Goal: Task Accomplishment & Management: Complete application form

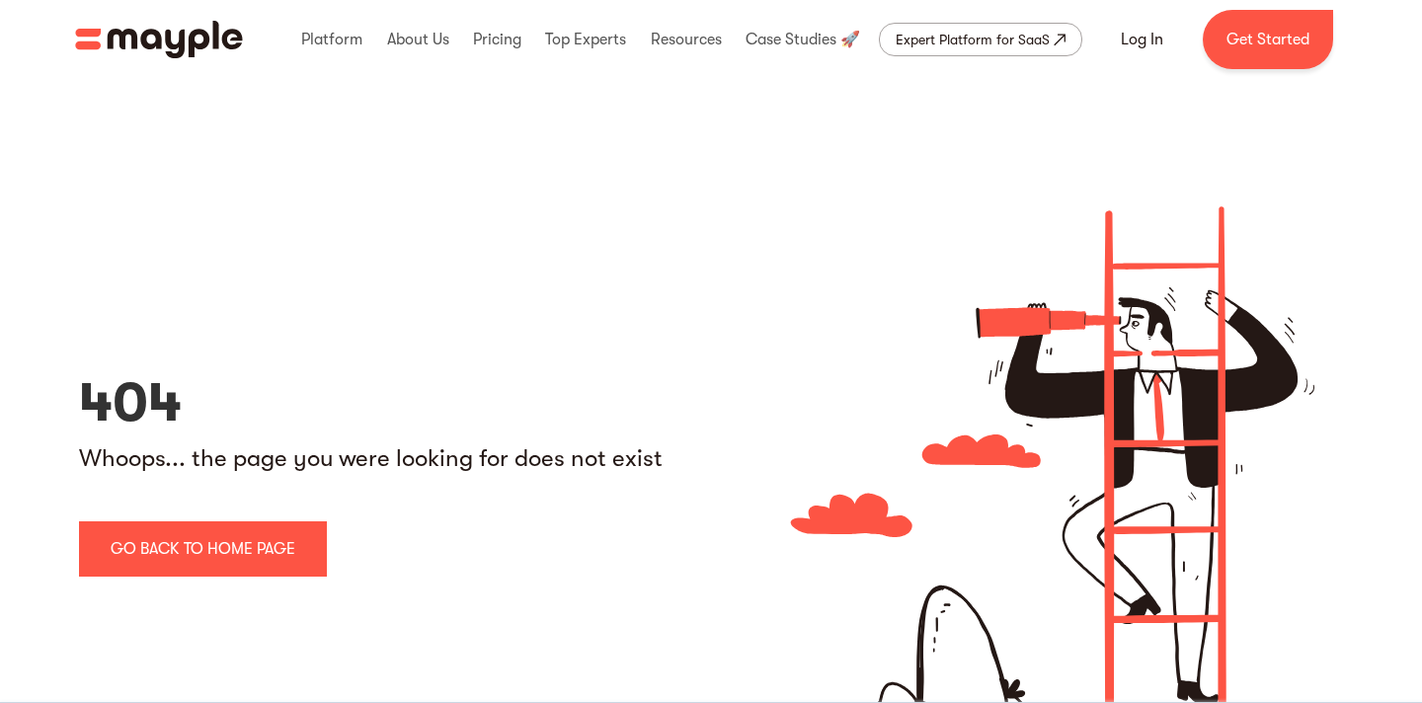
click at [190, 33] on img "home" at bounding box center [159, 40] width 168 height 38
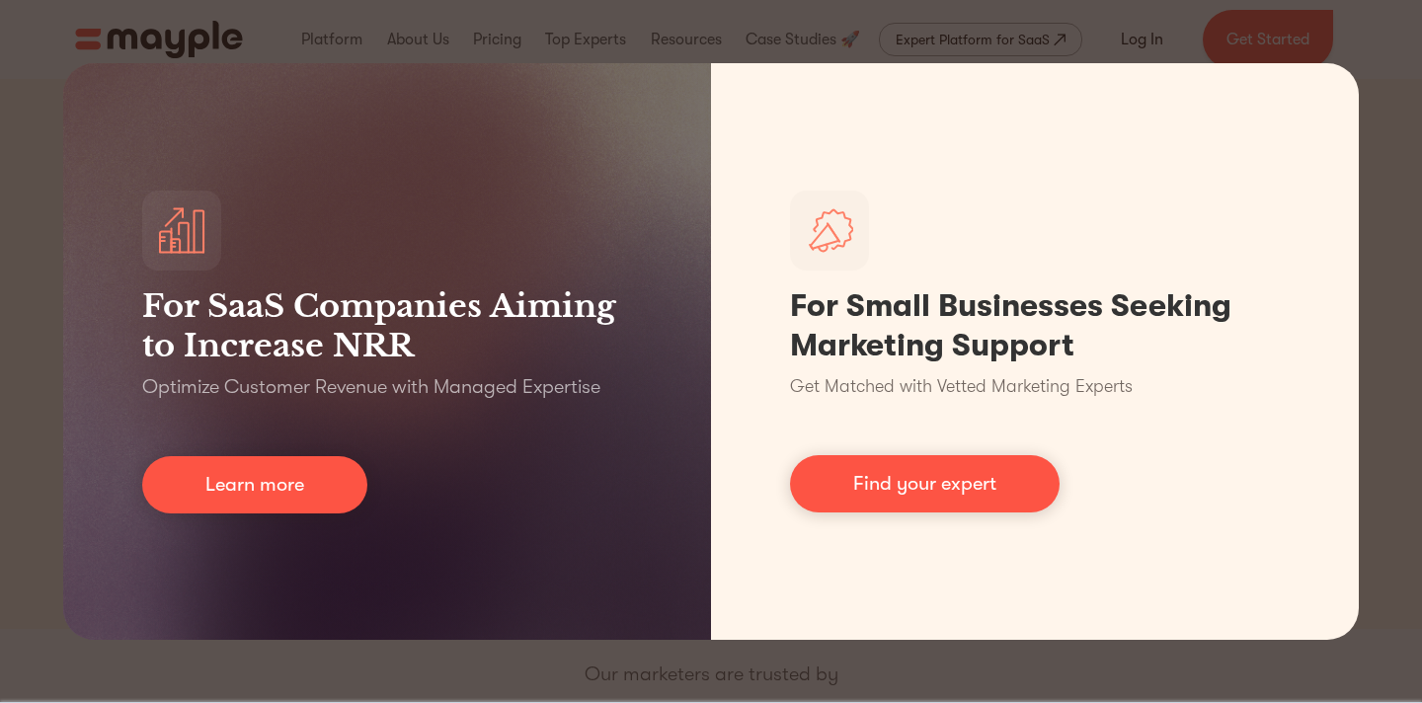
click at [1371, 103] on div "For SaaS Companies Aiming to Increase NRR Optimize Customer Revenue with Manage…" at bounding box center [711, 351] width 1422 height 703
click at [13, 344] on div "For SaaS Companies Aiming to Increase NRR Optimize Customer Revenue with Manage…" at bounding box center [711, 351] width 1422 height 703
click at [375, 678] on div "For SaaS Companies Aiming to Increase NRR Optimize Customer Revenue with Manage…" at bounding box center [711, 351] width 1422 height 703
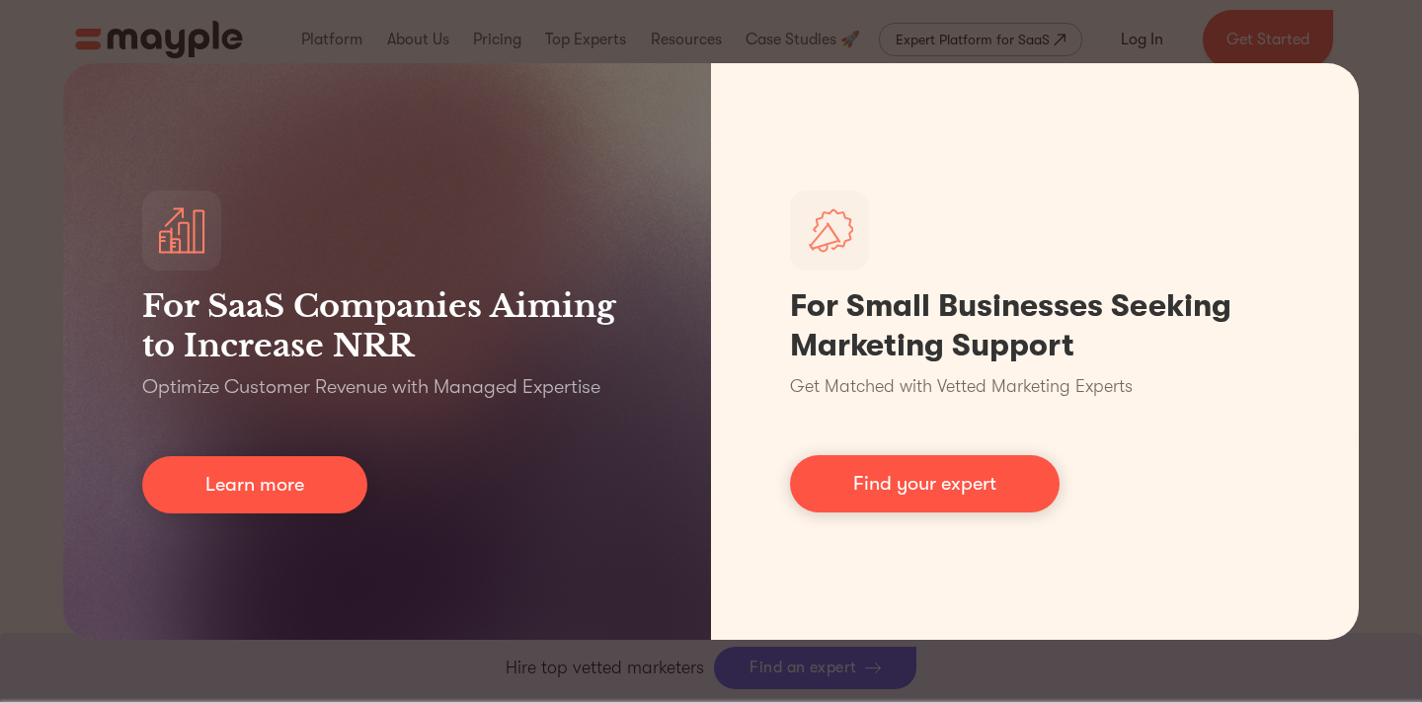
scroll to position [715, 0]
click at [110, 38] on div "For SaaS Companies Aiming to Increase NRR Optimize Customer Revenue with Manage…" at bounding box center [711, 351] width 1422 height 703
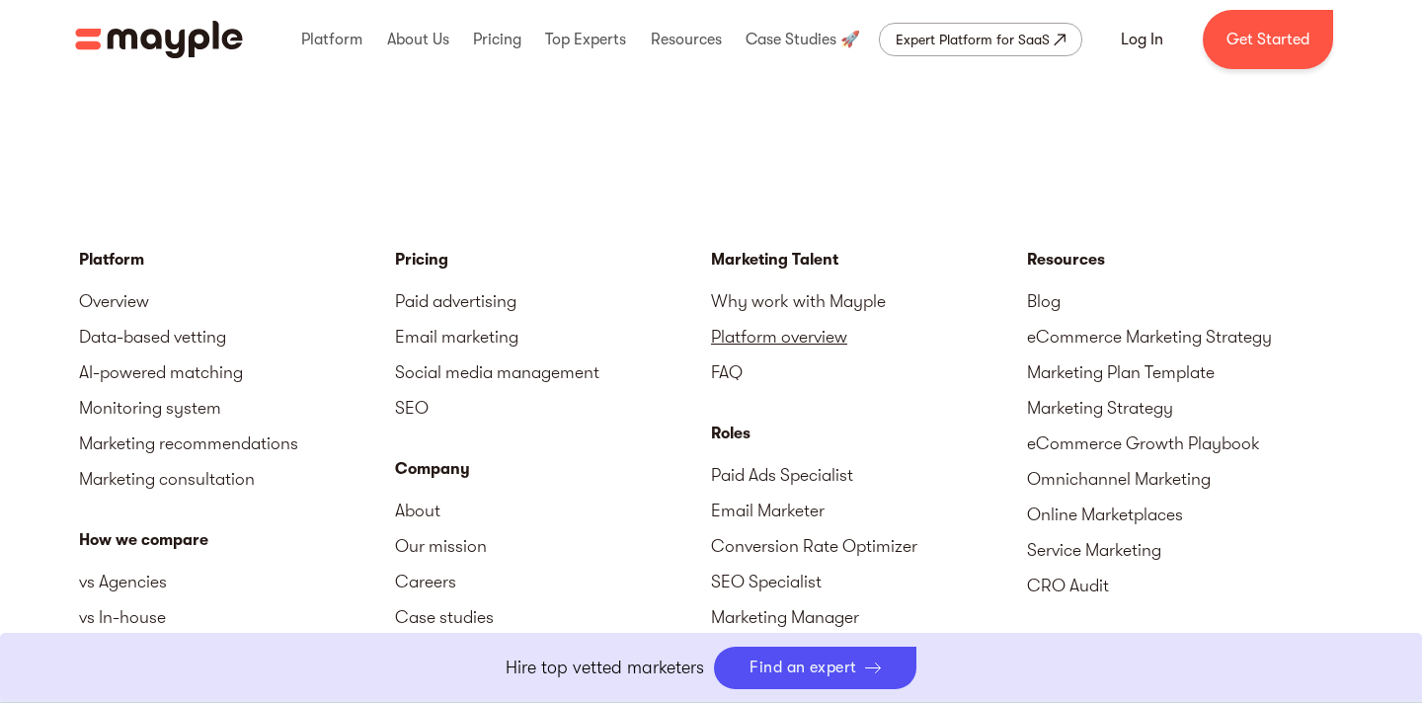
scroll to position [815, 0]
